Goal: Task Accomplishment & Management: Complete application form

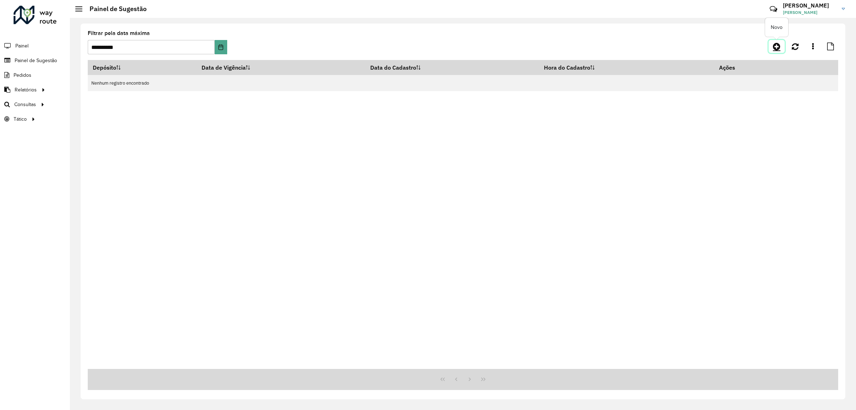
click at [769, 43] on link at bounding box center [777, 46] width 16 height 13
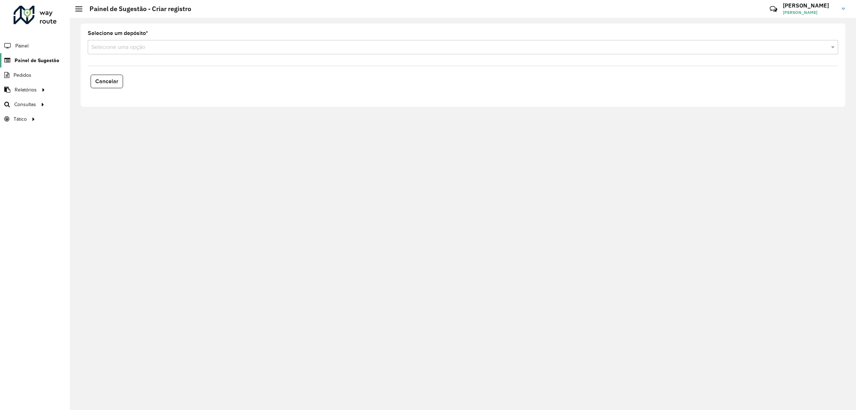
click at [22, 59] on span "Painel de Sugestão" at bounding box center [37, 60] width 45 height 7
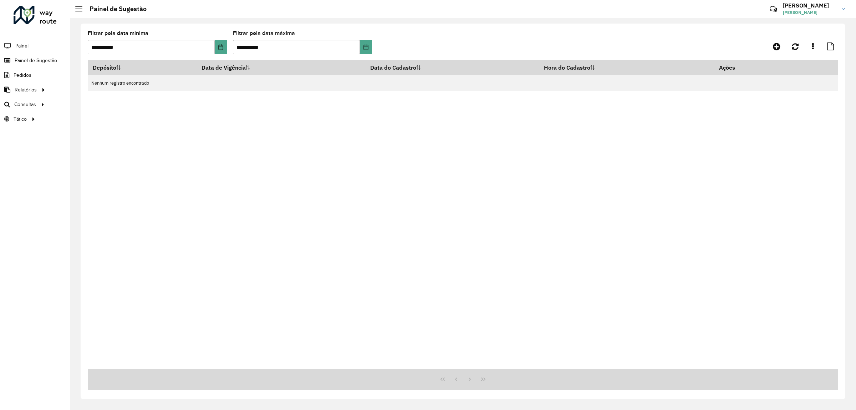
click at [615, 289] on div "Depósito Data de Vigência Data do Cadastro Hora do Cadastro Ações Nenhum regist…" at bounding box center [463, 214] width 751 height 309
click at [777, 45] on icon at bounding box center [776, 46] width 7 height 9
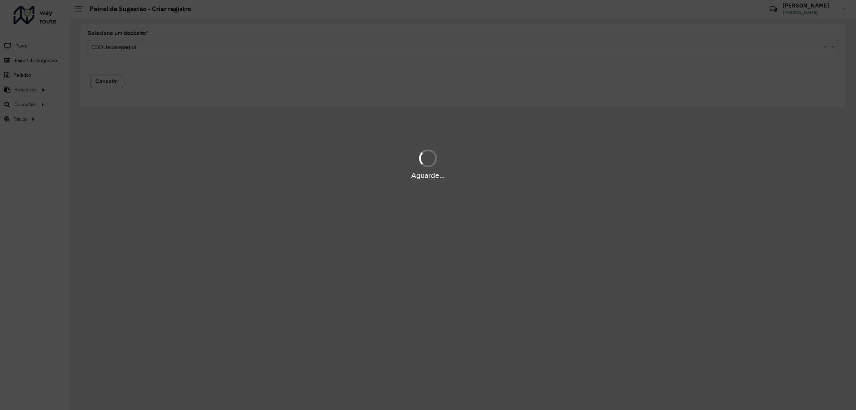
drag, startPoint x: 78, startPoint y: 204, endPoint x: 96, endPoint y: 209, distance: 18.5
click at [90, 213] on div "Aguarde..." at bounding box center [428, 205] width 856 height 410
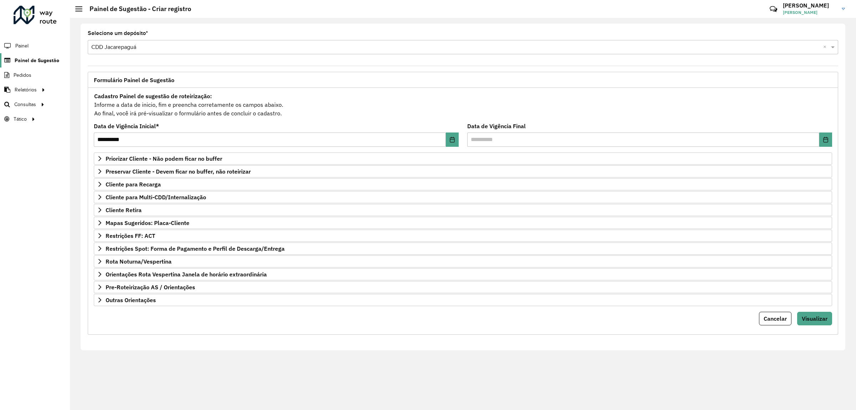
click at [47, 57] on span "Painel de Sugestão" at bounding box center [37, 60] width 45 height 7
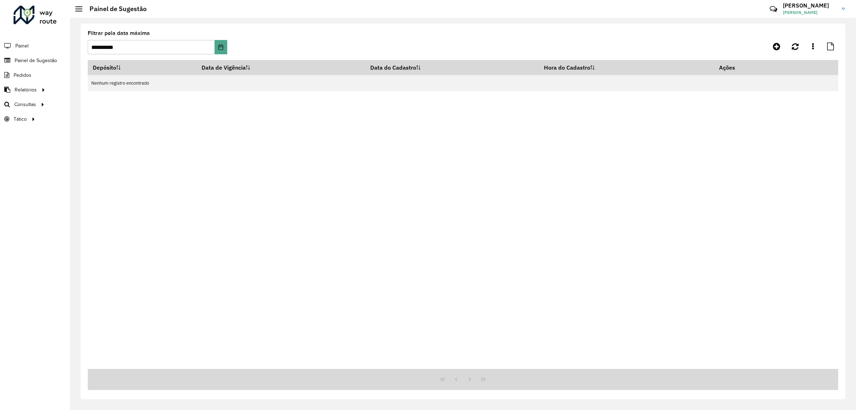
click at [22, 48] on hb-app "**********" at bounding box center [428, 205] width 856 height 410
click at [454, 201] on div "Depósito Data de Vigência Data do Cadastro Hora do Cadastro Ações Nenhum regist…" at bounding box center [463, 214] width 751 height 309
